Goal: Task Accomplishment & Management: Manage account settings

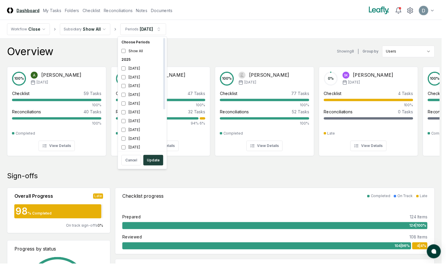
scroll to position [2, 0]
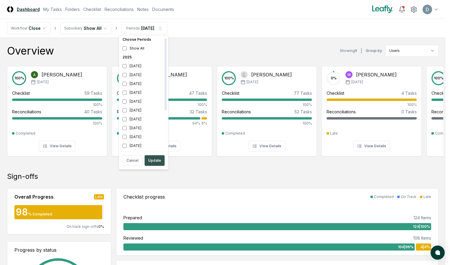
click at [155, 156] on button "Update" at bounding box center [155, 160] width 20 height 11
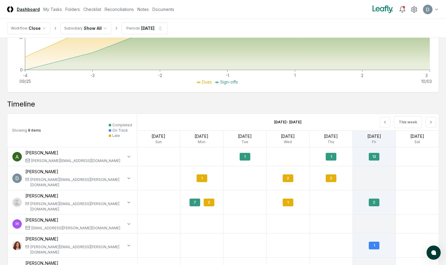
scroll to position [421, 0]
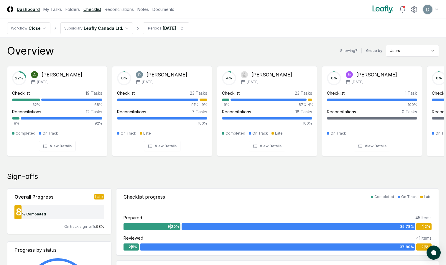
click at [88, 11] on link "Checklist" at bounding box center [92, 9] width 18 height 6
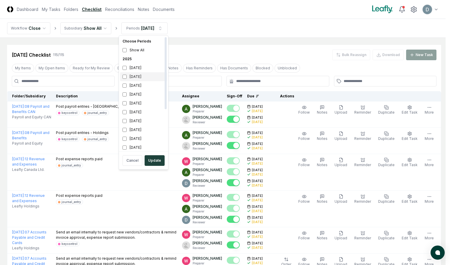
click at [123, 72] on div "[DATE]" at bounding box center [143, 76] width 47 height 9
click at [158, 161] on button "Update" at bounding box center [155, 160] width 20 height 11
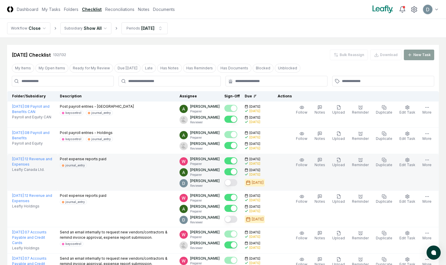
click at [237, 183] on button "Mark complete" at bounding box center [230, 182] width 13 height 7
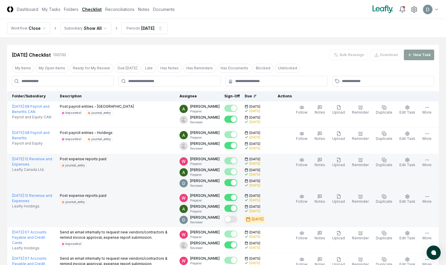
click at [235, 218] on button "Mark complete" at bounding box center [230, 218] width 13 height 7
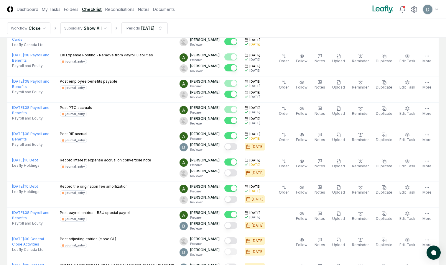
scroll to position [282, 0]
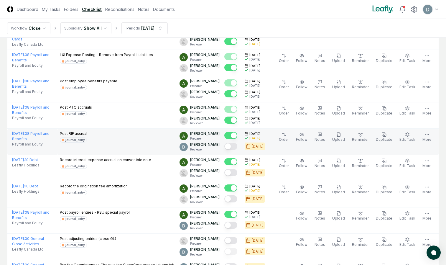
click at [237, 143] on button "Mark complete" at bounding box center [230, 146] width 13 height 7
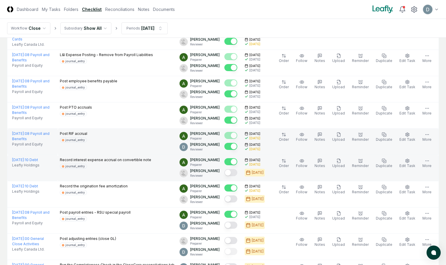
click at [236, 172] on button "Mark complete" at bounding box center [230, 172] width 13 height 7
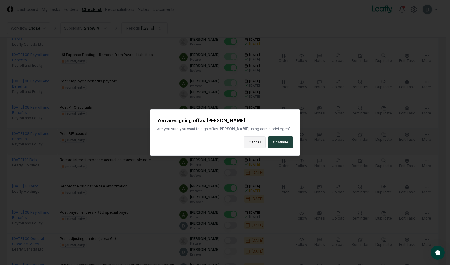
click at [250, 142] on button "Cancel" at bounding box center [255, 142] width 22 height 12
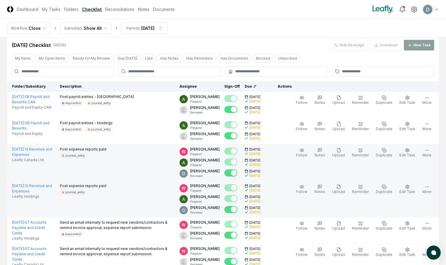
scroll to position [0, 0]
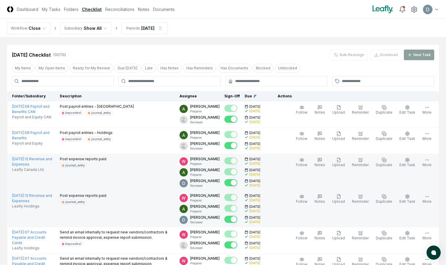
click at [439, 10] on header "CloseCore Dashboard My Tasks Folders Checklist Reconciliations Notes Documents …" at bounding box center [223, 9] width 446 height 19
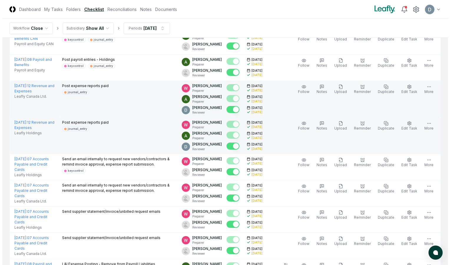
scroll to position [75, 0]
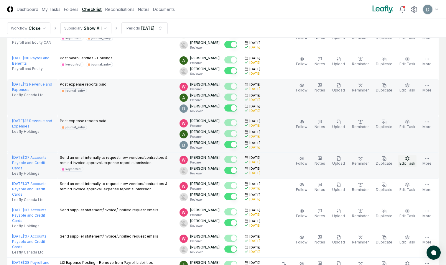
click at [409, 162] on span "Edit Task" at bounding box center [407, 163] width 16 height 4
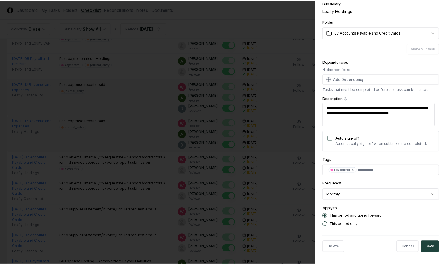
scroll to position [0, 0]
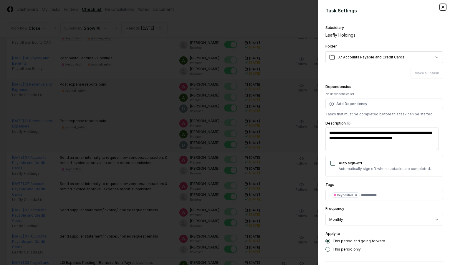
click at [441, 9] on icon "button" at bounding box center [443, 7] width 5 height 5
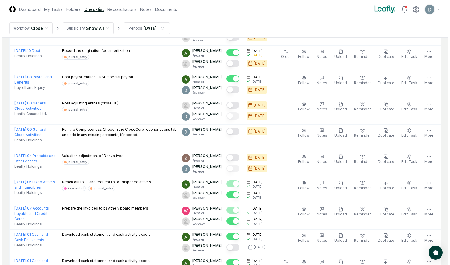
scroll to position [417, 0]
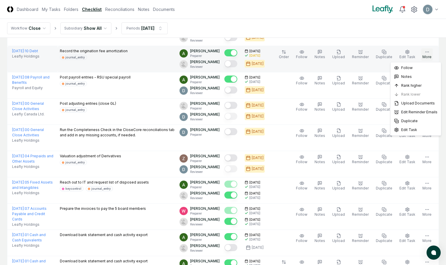
click at [428, 57] on button "More" at bounding box center [426, 54] width 11 height 12
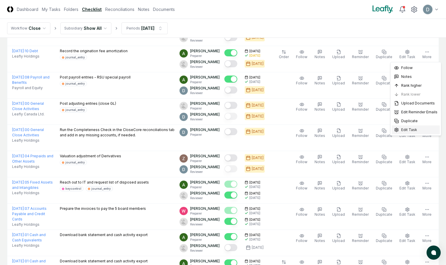
click at [413, 130] on span "Edit Task" at bounding box center [409, 129] width 16 height 5
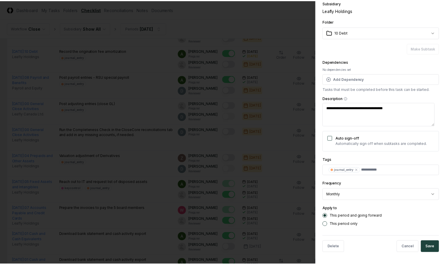
scroll to position [25, 0]
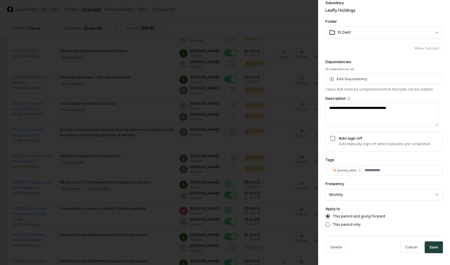
click at [295, 89] on div at bounding box center [225, 132] width 450 height 265
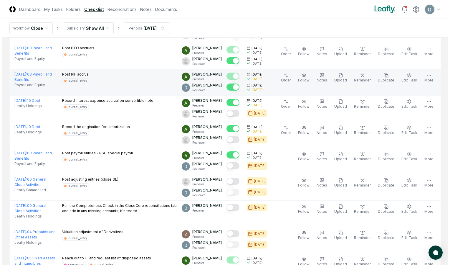
scroll to position [342, 0]
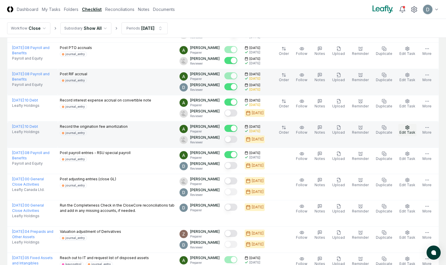
click at [411, 129] on button "Edit Task" at bounding box center [407, 130] width 18 height 12
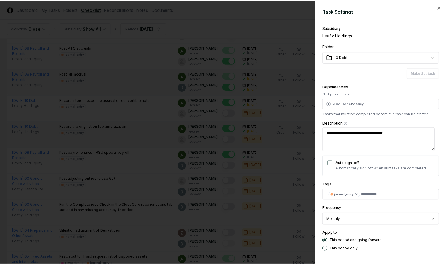
scroll to position [25, 0]
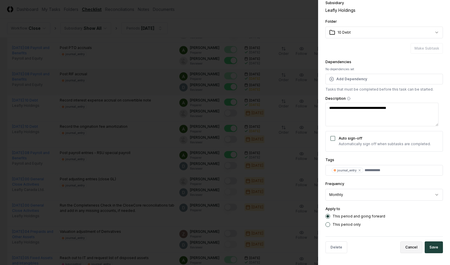
click at [406, 252] on button "Cancel" at bounding box center [412, 247] width 22 height 12
type textarea "*"
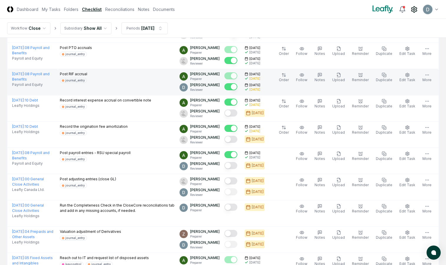
click at [415, 11] on icon at bounding box center [413, 9] width 5 height 6
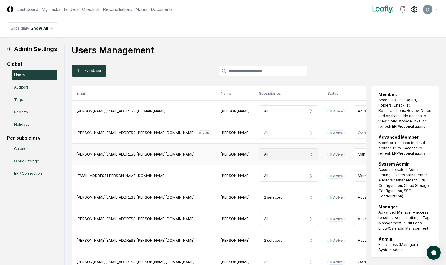
click at [259, 155] on button "All" at bounding box center [288, 154] width 59 height 12
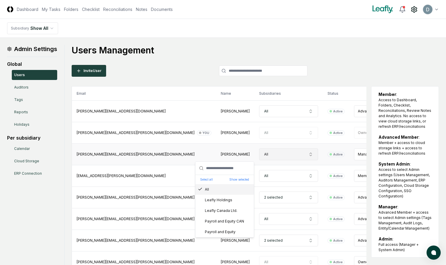
click at [259, 155] on button "All" at bounding box center [288, 154] width 59 height 12
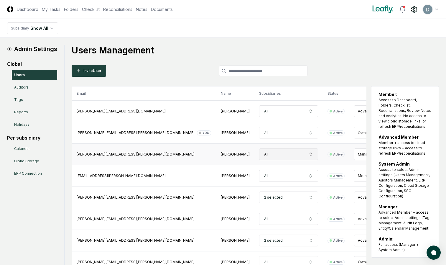
click at [310, 153] on icon "button" at bounding box center [311, 153] width 2 height 1
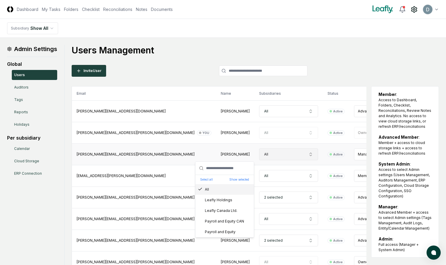
click at [310, 153] on icon "button" at bounding box center [311, 153] width 2 height 1
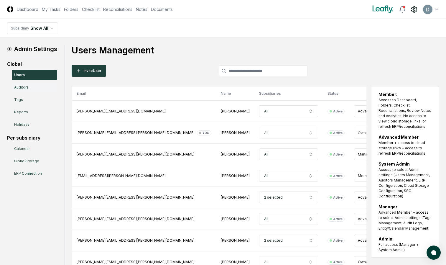
click at [24, 86] on link "Auditors" at bounding box center [34, 87] width 45 height 10
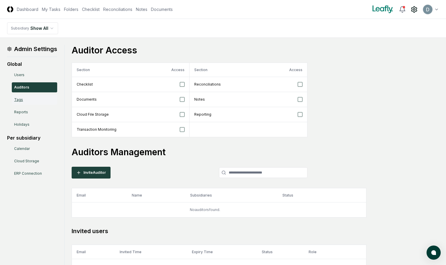
click at [23, 100] on link "Tags" at bounding box center [34, 100] width 45 height 10
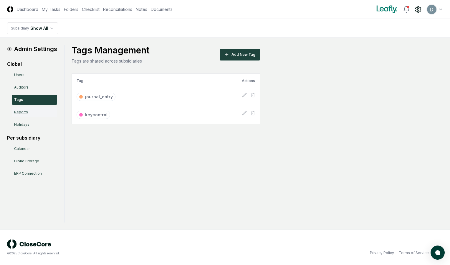
click at [20, 111] on link "Reports" at bounding box center [34, 112] width 45 height 10
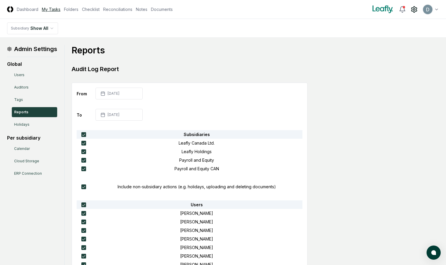
click at [50, 8] on link "My Tasks" at bounding box center [51, 9] width 19 height 6
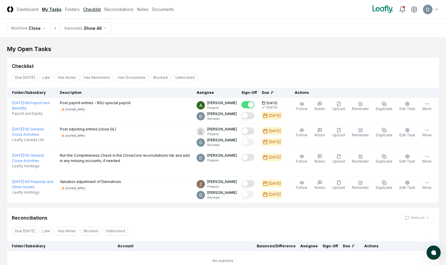
click at [95, 9] on link "Checklist" at bounding box center [92, 9] width 18 height 6
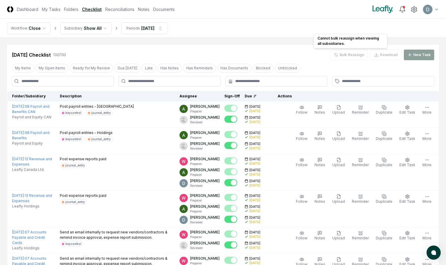
click at [347, 59] on div "Bulk Reassign" at bounding box center [349, 55] width 38 height 11
click at [112, 24] on ol "Workflow Close Subsidiary Show All Periods [DATE]" at bounding box center [87, 28] width 161 height 12
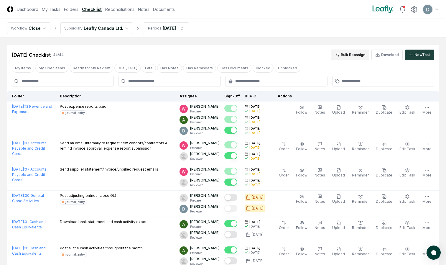
click at [344, 52] on button "Bulk Reassign" at bounding box center [350, 55] width 38 height 11
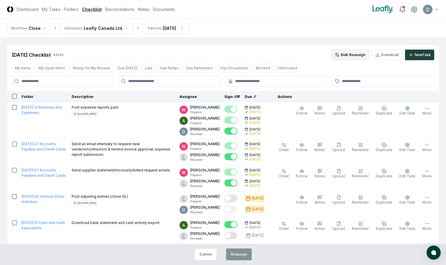
click at [344, 55] on button "Bulk Reassign" at bounding box center [350, 55] width 38 height 11
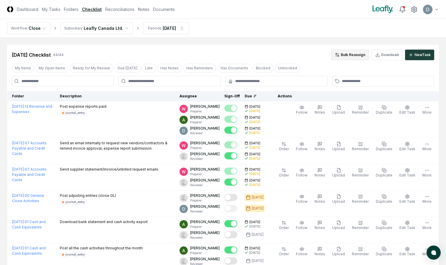
click at [344, 55] on button "Bulk Reassign" at bounding box center [350, 55] width 38 height 11
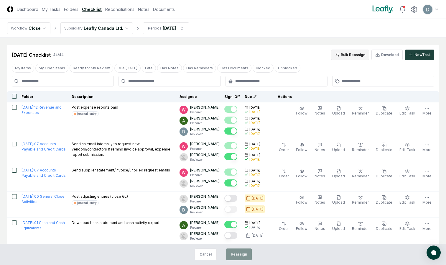
click at [344, 55] on button "Bulk Reassign" at bounding box center [350, 55] width 38 height 11
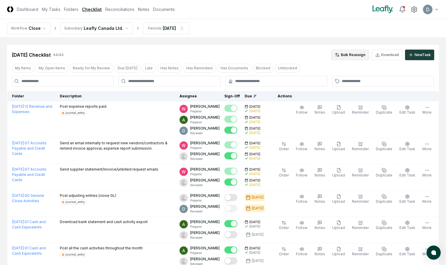
click at [344, 55] on button "Bulk Reassign" at bounding box center [350, 55] width 38 height 11
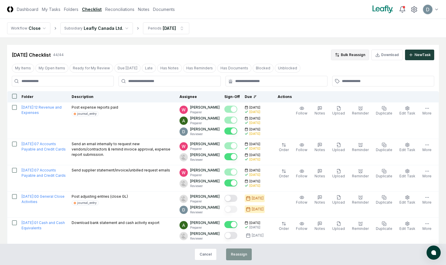
click at [346, 55] on button "Bulk Reassign" at bounding box center [350, 55] width 38 height 11
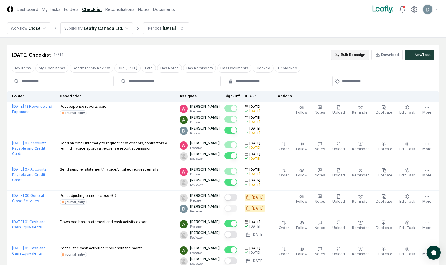
click at [346, 55] on button "Bulk Reassign" at bounding box center [350, 55] width 38 height 11
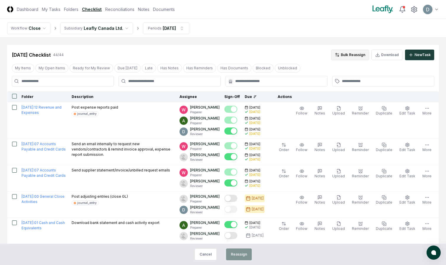
click at [346, 55] on button "Bulk Reassign" at bounding box center [350, 55] width 38 height 11
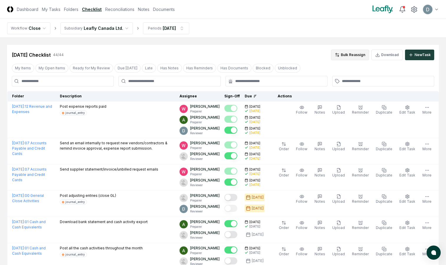
click at [346, 55] on button "Bulk Reassign" at bounding box center [350, 55] width 38 height 11
